Goal: Task Accomplishment & Management: Manage account settings

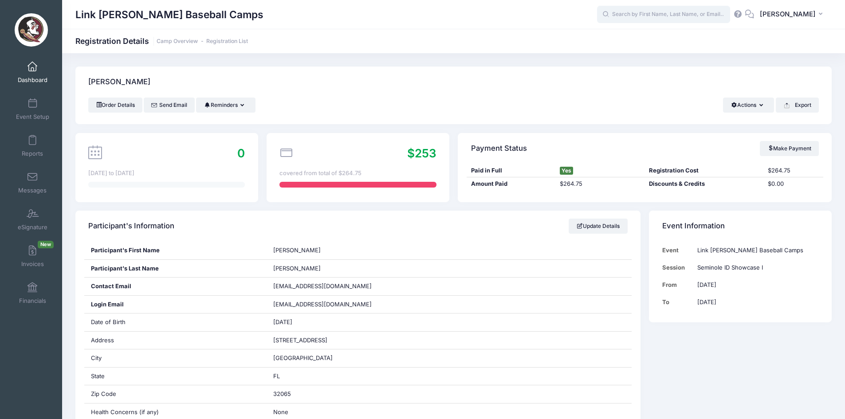
click at [673, 19] on input "text" at bounding box center [663, 15] width 133 height 18
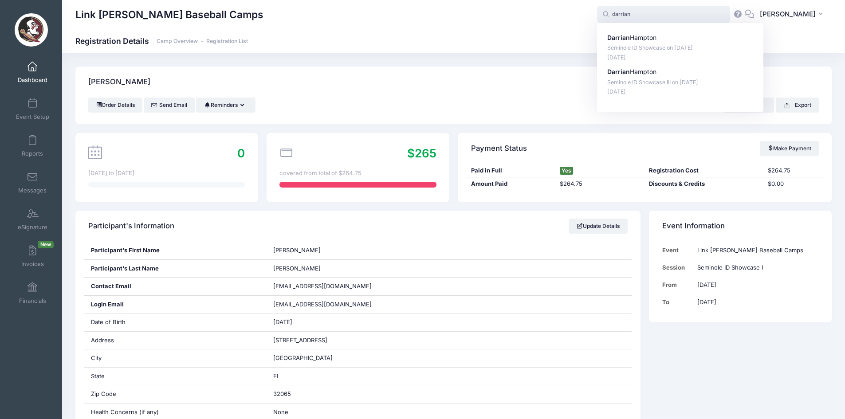
click at [664, 36] on p "Darrian Hampton" at bounding box center [680, 37] width 146 height 9
type input "Darrian Hampton (Seminole ID Showcase, Jan-17, 2026)"
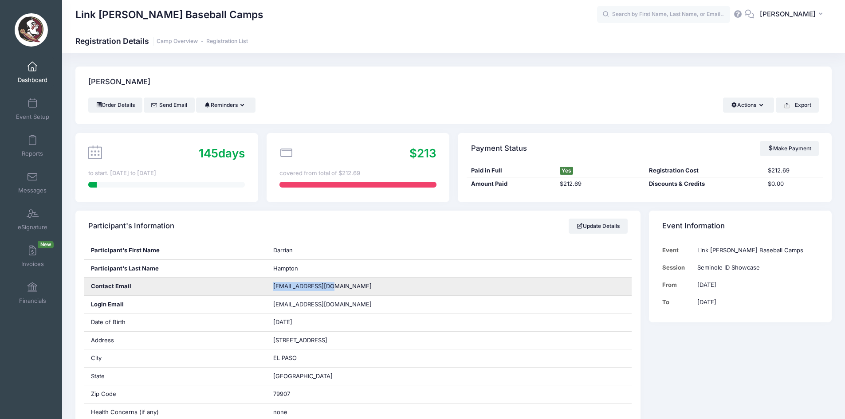
drag, startPoint x: 350, startPoint y: 288, endPoint x: 266, endPoint y: 286, distance: 84.3
click at [266, 286] on div "Contact Email aysun405@yahoo.com" at bounding box center [358, 287] width 548 height 18
copy div "aysun405@yahoo.com"
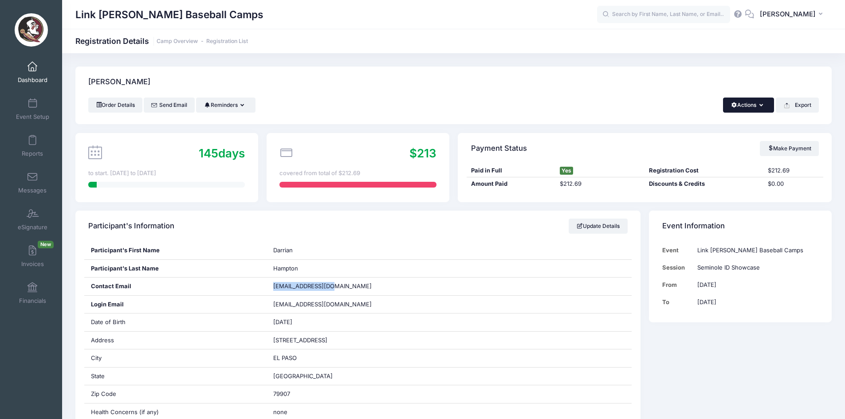
click at [757, 100] on button "Actions" at bounding box center [748, 105] width 51 height 15
click at [701, 183] on link "Delete" at bounding box center [718, 187] width 102 height 17
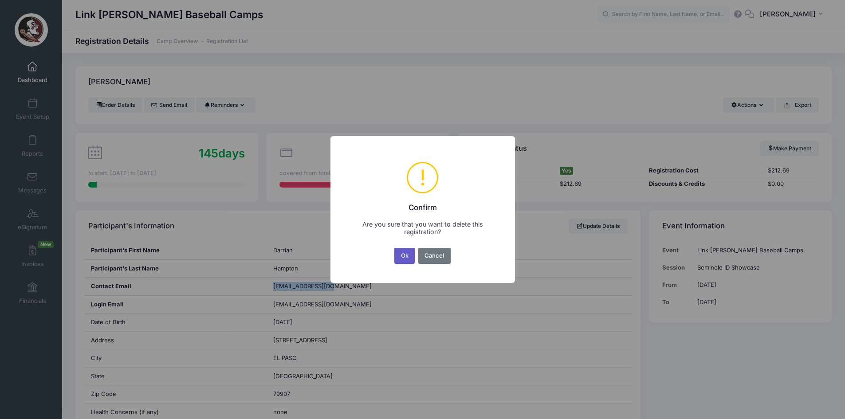
click at [405, 257] on button "Ok" at bounding box center [404, 256] width 20 height 16
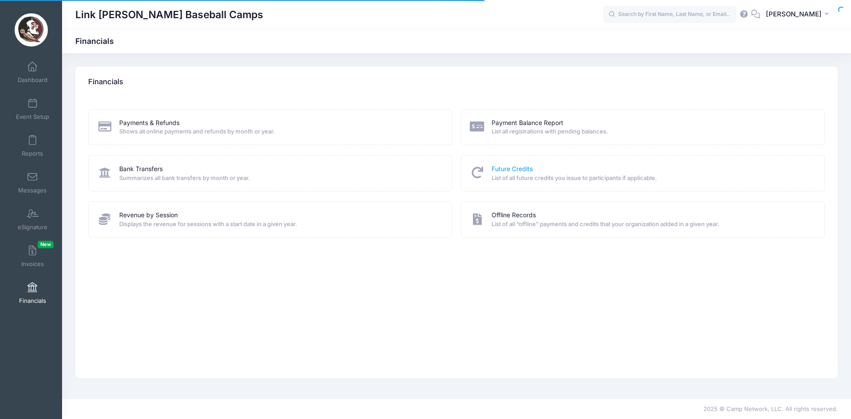
click at [517, 173] on link "Future Credits" at bounding box center [512, 169] width 41 height 9
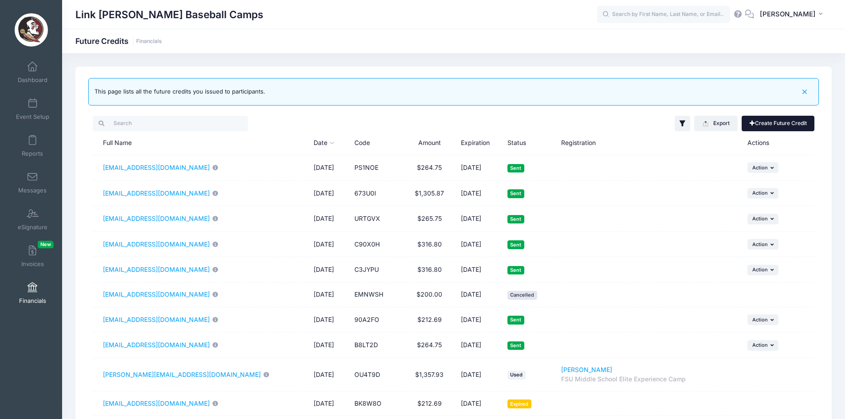
click at [763, 129] on link "Create Future Credit" at bounding box center [777, 123] width 73 height 15
type input "0"
type input "08/24/2026"
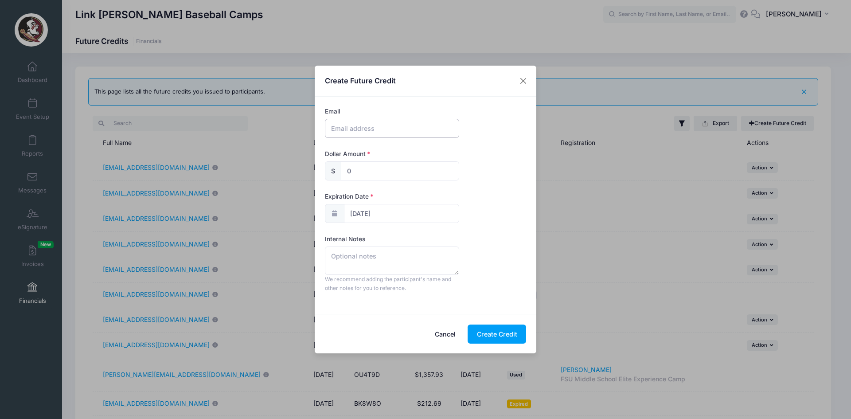
click at [366, 132] on input "text" at bounding box center [392, 128] width 134 height 19
paste input "[EMAIL_ADDRESS][DOMAIN_NAME]"
type input "[EMAIL_ADDRESS][DOMAIN_NAME]"
click at [364, 165] on input "0" at bounding box center [400, 170] width 118 height 19
type input "212.69"
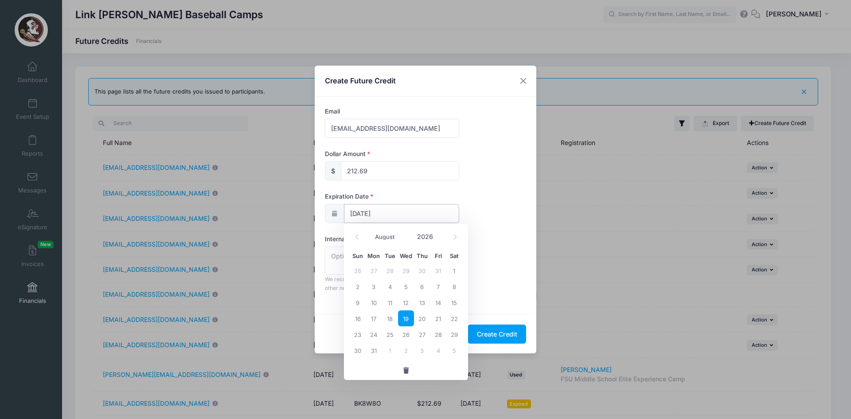
click at [364, 214] on input "08/24/2026" at bounding box center [401, 213] width 115 height 19
click at [373, 351] on span "31" at bounding box center [374, 350] width 16 height 16
type input "08/31/2026"
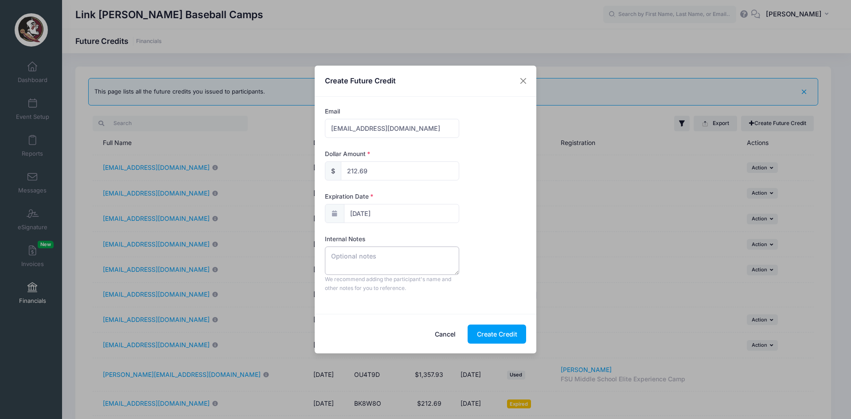
click at [387, 253] on textarea at bounding box center [392, 261] width 134 height 28
type textarea "S"
type textarea "ID Showcase 1-17-26"
click at [502, 333] on button "Create Credit" at bounding box center [497, 334] width 59 height 19
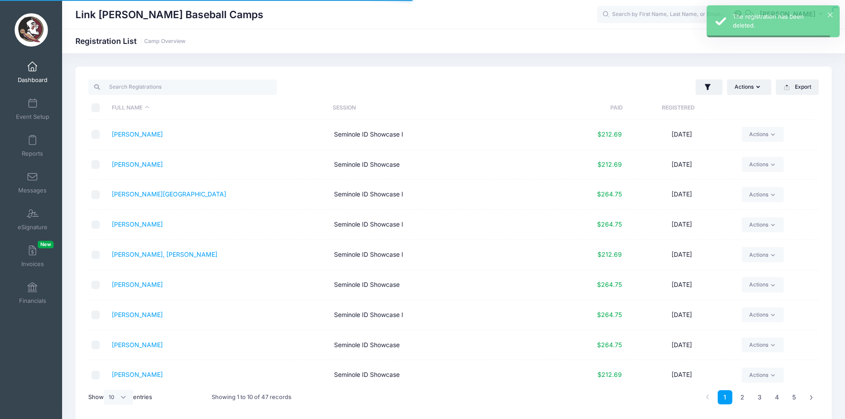
select select "10"
